Goal: Download file/media

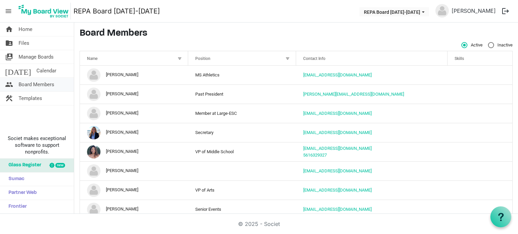
click at [49, 83] on span "Board Members" at bounding box center [37, 84] width 36 height 13
click at [31, 90] on span "Board Members" at bounding box center [37, 84] width 36 height 13
click at [52, 45] on link "folder_shared Files" at bounding box center [37, 42] width 74 height 13
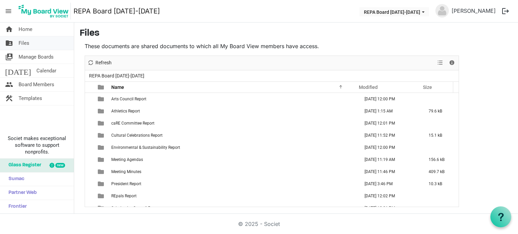
click at [38, 41] on link "folder_shared Files" at bounding box center [37, 42] width 74 height 13
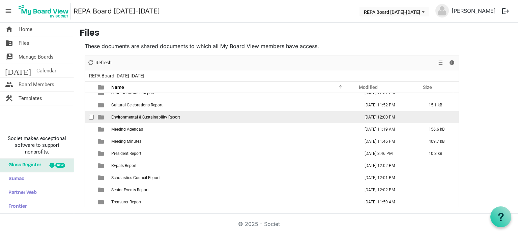
scroll to position [56, 0]
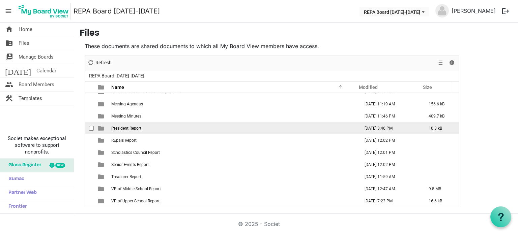
click at [147, 128] on td "President Report" at bounding box center [233, 128] width 248 height 12
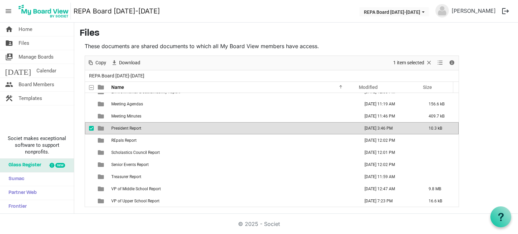
click at [147, 128] on td "President Report" at bounding box center [233, 128] width 248 height 12
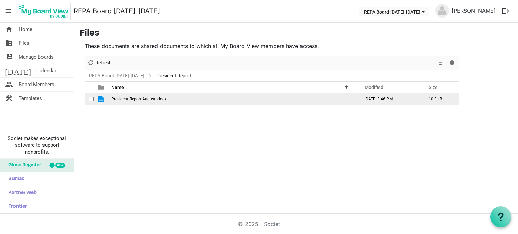
click at [171, 101] on td "President Report August .docx" at bounding box center [233, 99] width 248 height 12
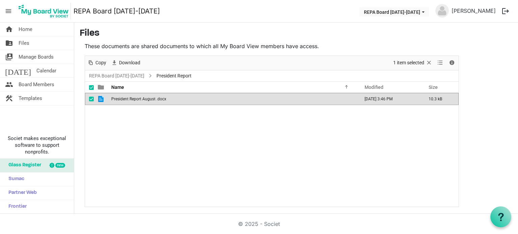
click at [171, 101] on td "President Report August .docx" at bounding box center [233, 99] width 248 height 12
click at [38, 29] on link "home Home" at bounding box center [37, 29] width 74 height 13
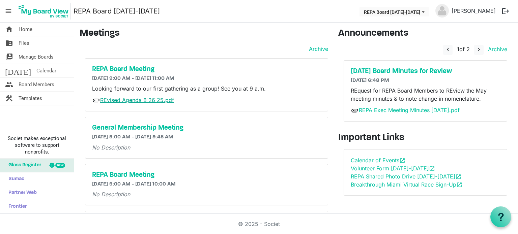
click at [159, 97] on link "REvised Agenda 8:26:25.pdf" at bounding box center [137, 100] width 74 height 7
